Goal: Task Accomplishment & Management: Complete application form

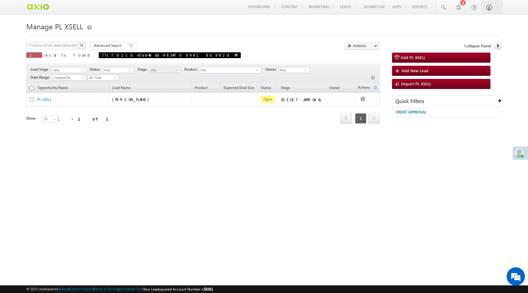
click at [235, 55] on span at bounding box center [236, 54] width 3 height 3
type input "Search PL XSELL"
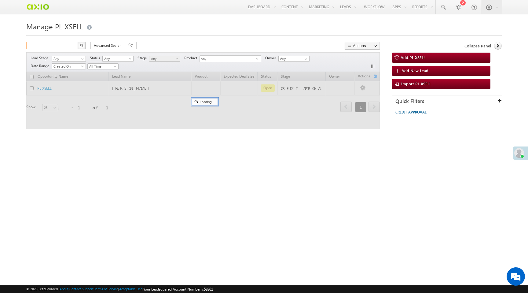
click at [61, 46] on input "text" at bounding box center [52, 45] width 52 height 7
paste input "a0d16256-e7c7-49d7-8325-e49bbd9a25e4"
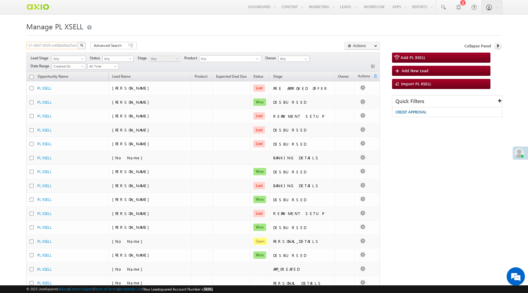
type input "a0d16256-e7c7-49d7-8325-e49bbd9a25e4"
click at [82, 45] on img "button" at bounding box center [81, 45] width 3 height 3
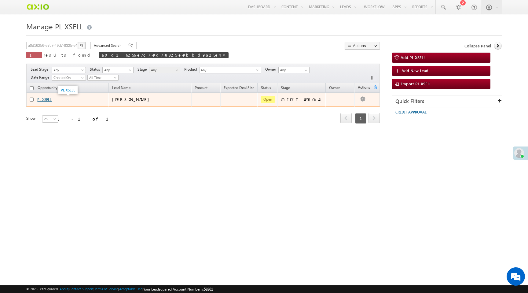
click at [47, 100] on link "PL XSELL" at bounding box center [44, 99] width 14 height 5
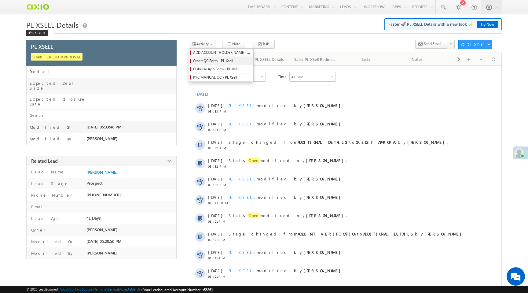
click at [208, 63] on span "Credit QC Form - PL Xsell" at bounding box center [222, 60] width 58 height 5
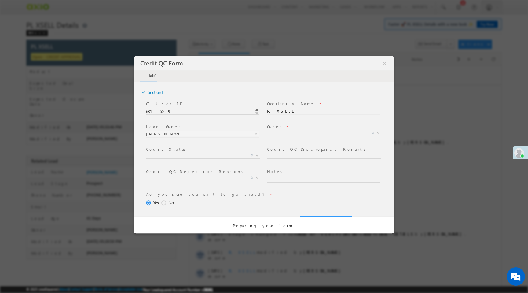
select select "50aed37f-b58e-11ec-8597-0681fe0b10f8"
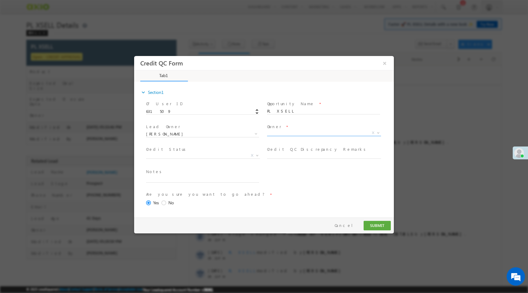
click at [277, 133] on span "X" at bounding box center [324, 133] width 114 height 6
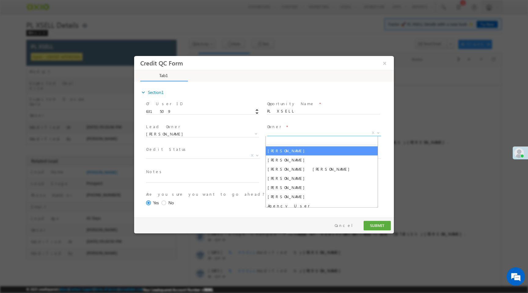
select select "65e28f60-3a0a-11ef-bbd2-0695f51e8b4b"
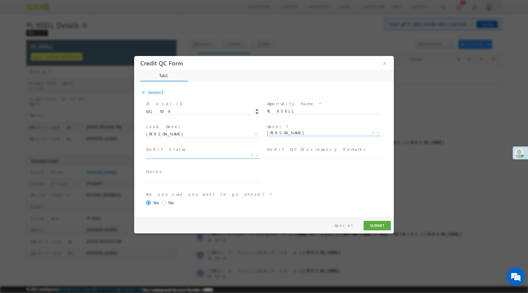
click at [236, 154] on span "X" at bounding box center [203, 155] width 114 height 6
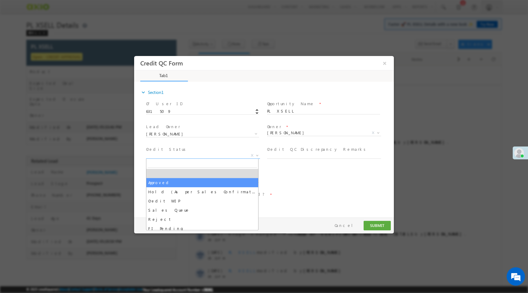
select select "Approved"
select select "NA"
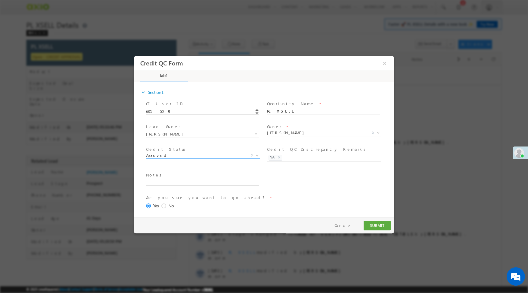
scroll to position [25, 0]
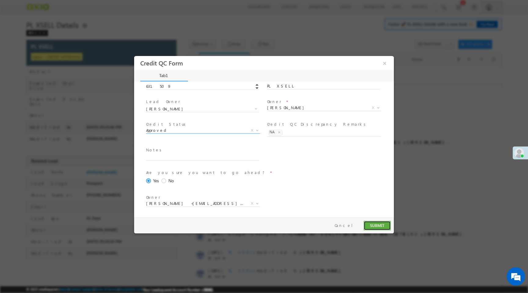
click at [374, 225] on button "SUBMIT" at bounding box center [376, 225] width 27 height 9
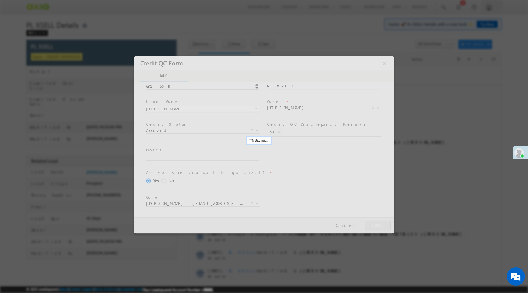
scroll to position [0, 0]
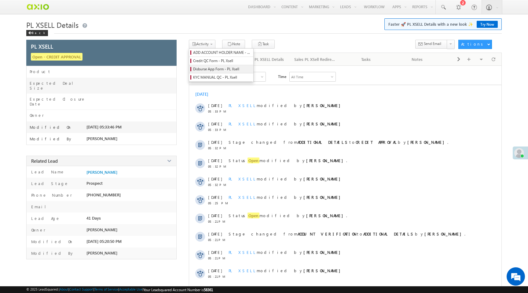
click at [211, 68] on span "Disburse App Form - PL Xsell" at bounding box center [222, 68] width 58 height 5
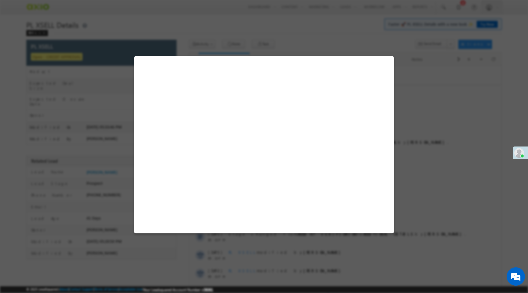
select select "PL XSell Disbursement Initiated"
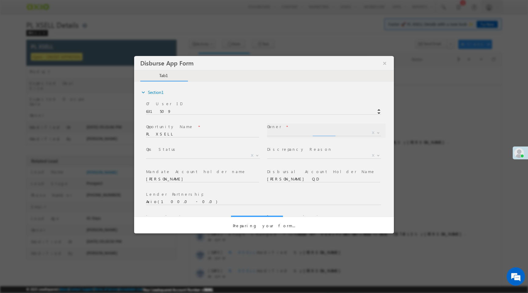
select select "65e28f60-3a0a-11ef-bbd2-0695f51e8b4b"
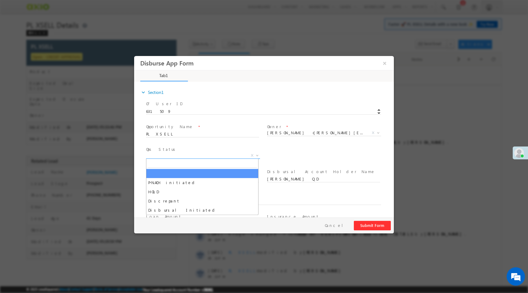
click at [239, 155] on span "X" at bounding box center [203, 155] width 114 height 6
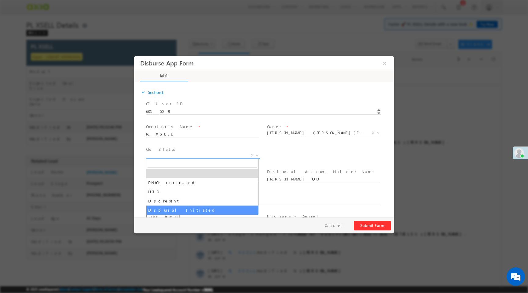
select select "Disbursal Initiated"
select select "NA"
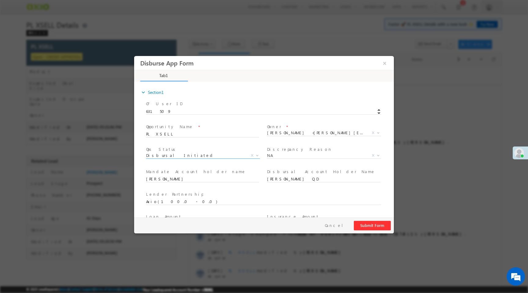
scroll to position [90, 0]
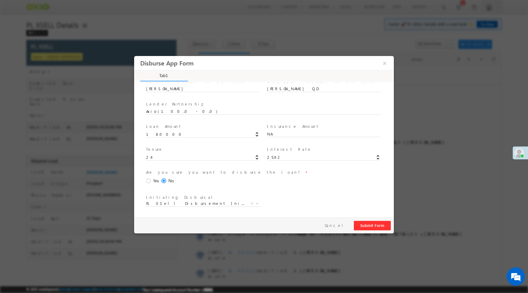
click at [147, 179] on span at bounding box center [149, 180] width 7 height 5
click at [134, 56] on input "Yes" at bounding box center [134, 56] width 0 height 0
click at [373, 224] on button "Submit Form" at bounding box center [372, 225] width 37 height 9
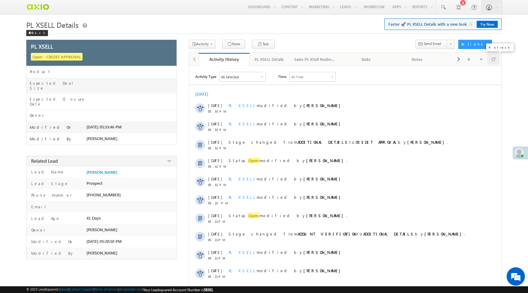
click at [492, 62] on span at bounding box center [493, 59] width 4 height 11
